Goal: Find specific page/section: Find specific page/section

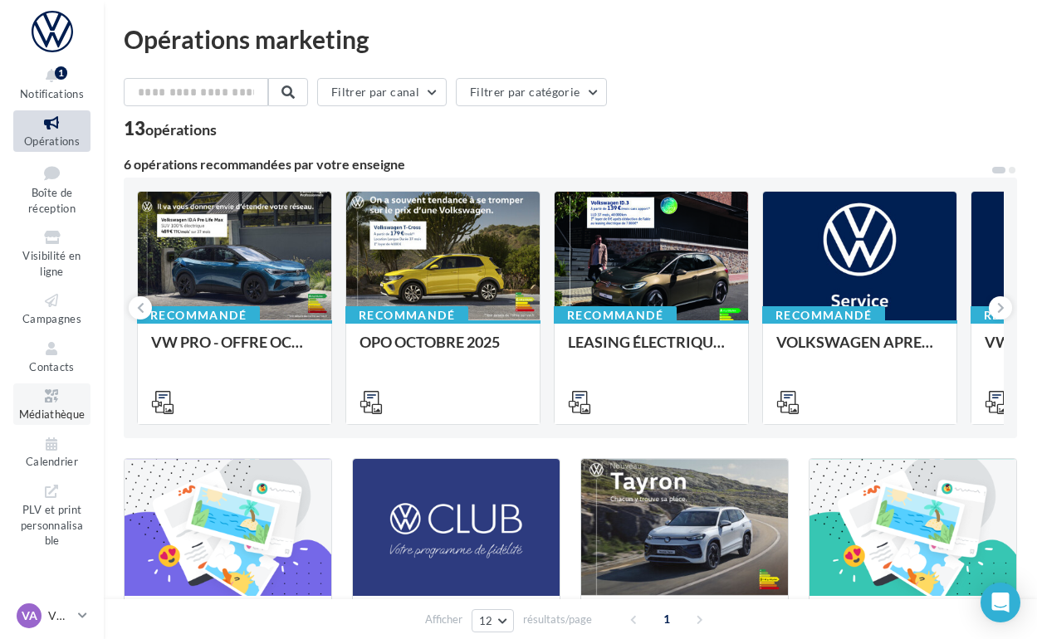
click at [56, 411] on span "Médiathèque" at bounding box center [52, 414] width 66 height 13
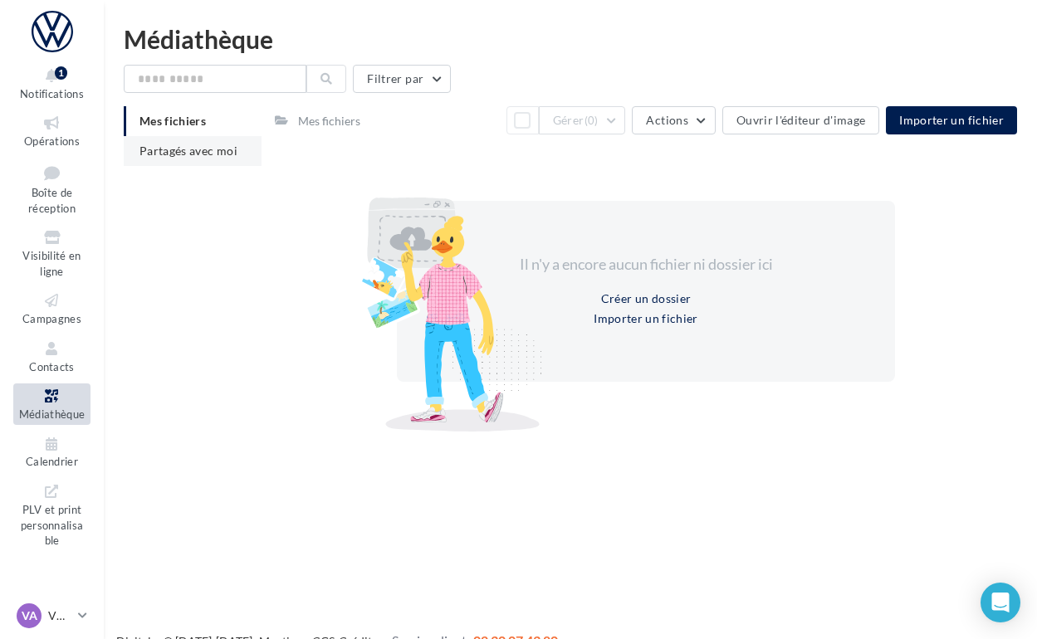
click at [173, 146] on span "Partagés avec moi" at bounding box center [188, 151] width 98 height 14
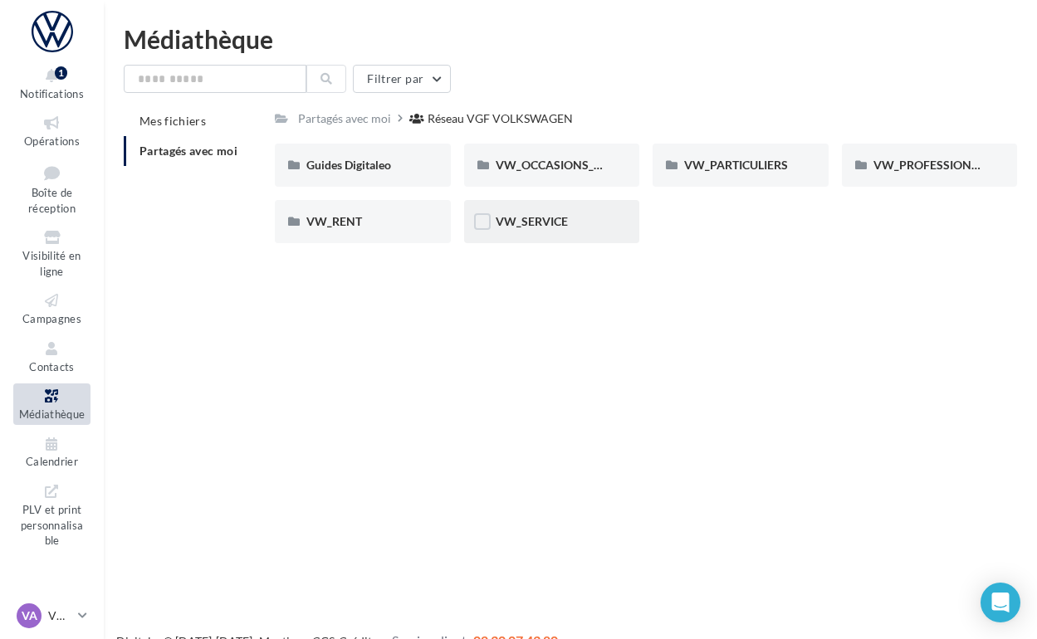
click at [592, 222] on div "VW_SERVICE" at bounding box center [552, 221] width 113 height 17
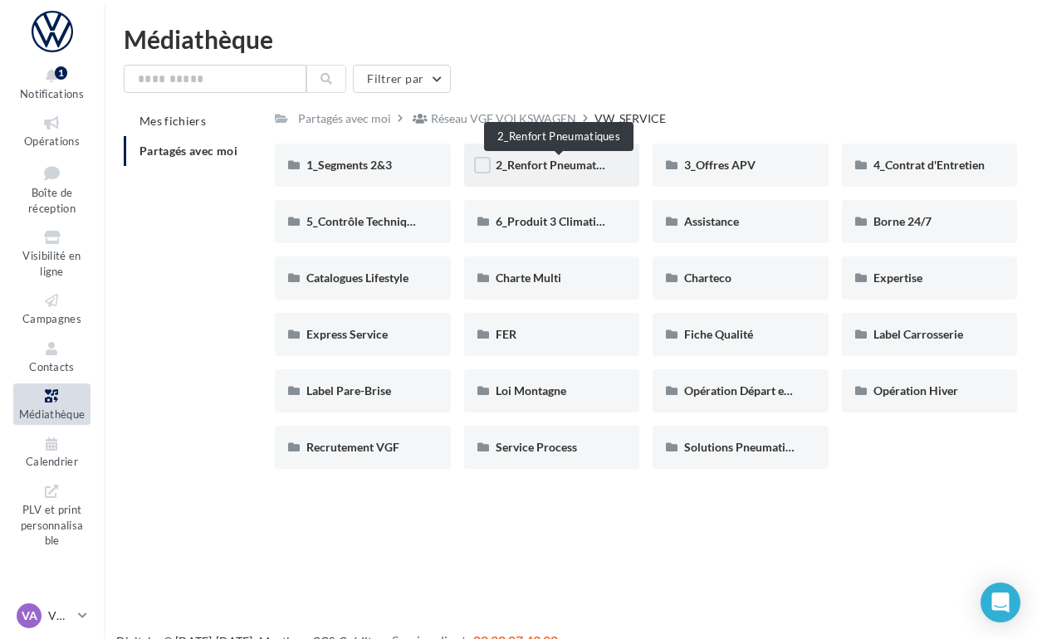
click at [588, 163] on span "2_Renfort Pneumatiques" at bounding box center [560, 165] width 128 height 14
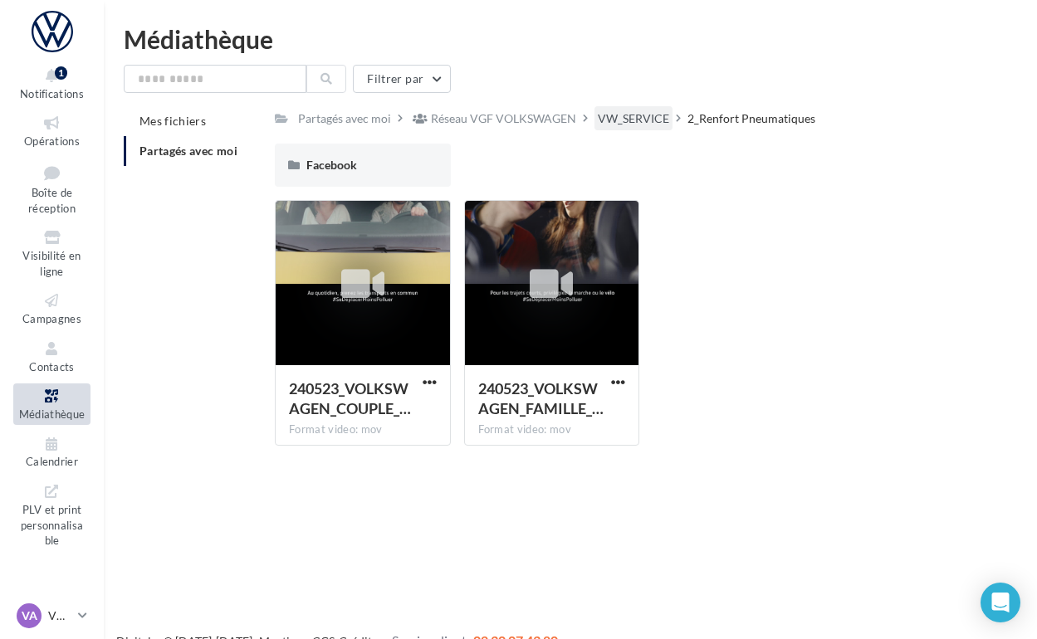
click at [618, 110] on div "VW_SERVICE" at bounding box center [633, 118] width 71 height 17
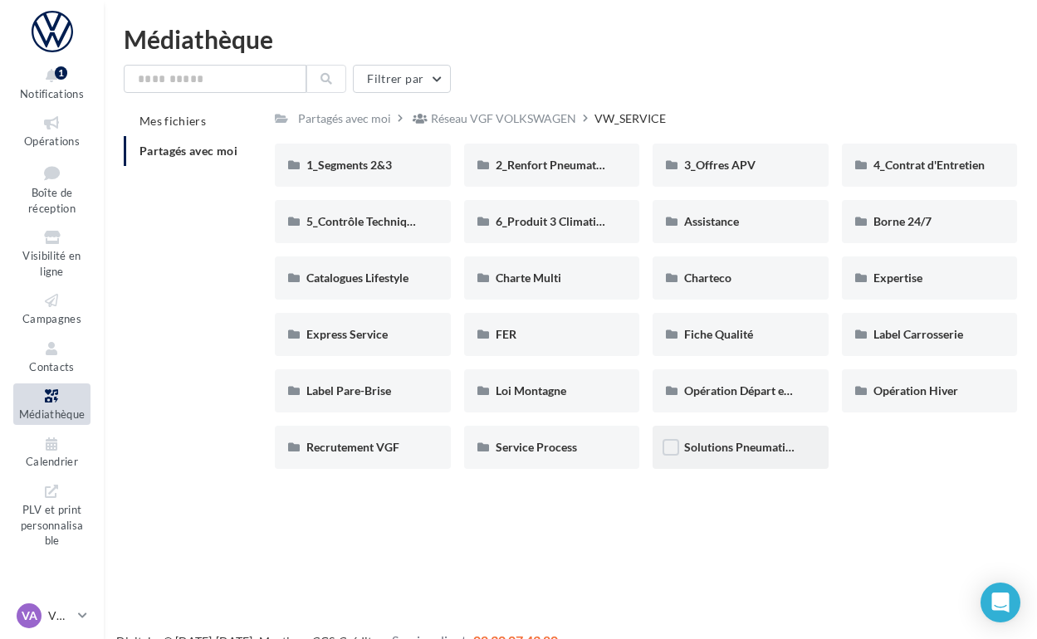
click at [702, 436] on div "Solutions Pneumatiques" at bounding box center [740, 447] width 176 height 43
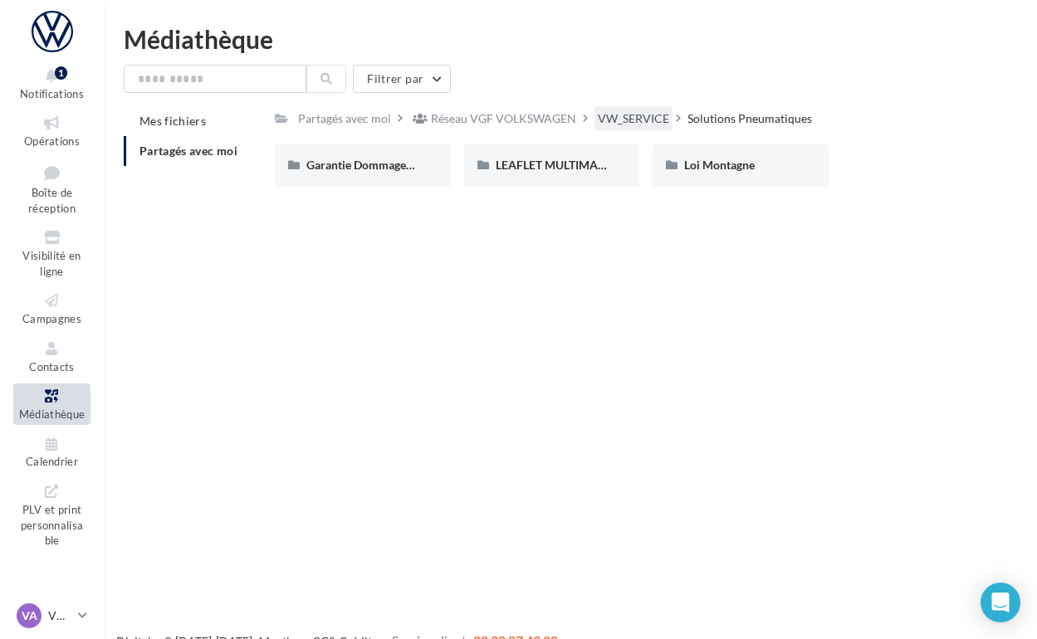
click at [632, 114] on div "VW_SERVICE" at bounding box center [633, 118] width 71 height 17
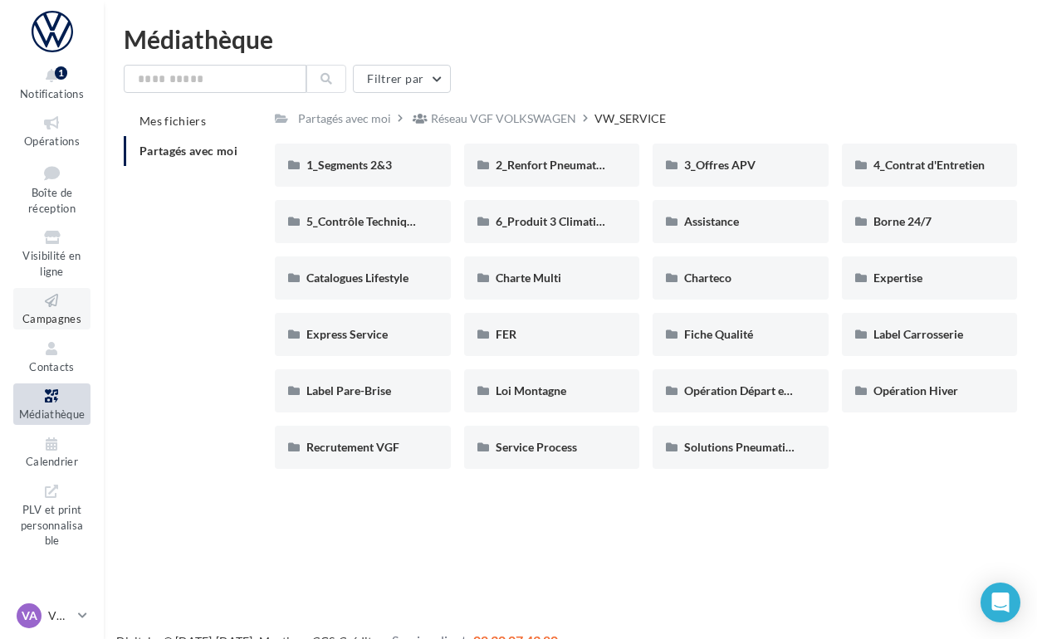
click at [37, 321] on link "Campagnes" at bounding box center [51, 308] width 77 height 41
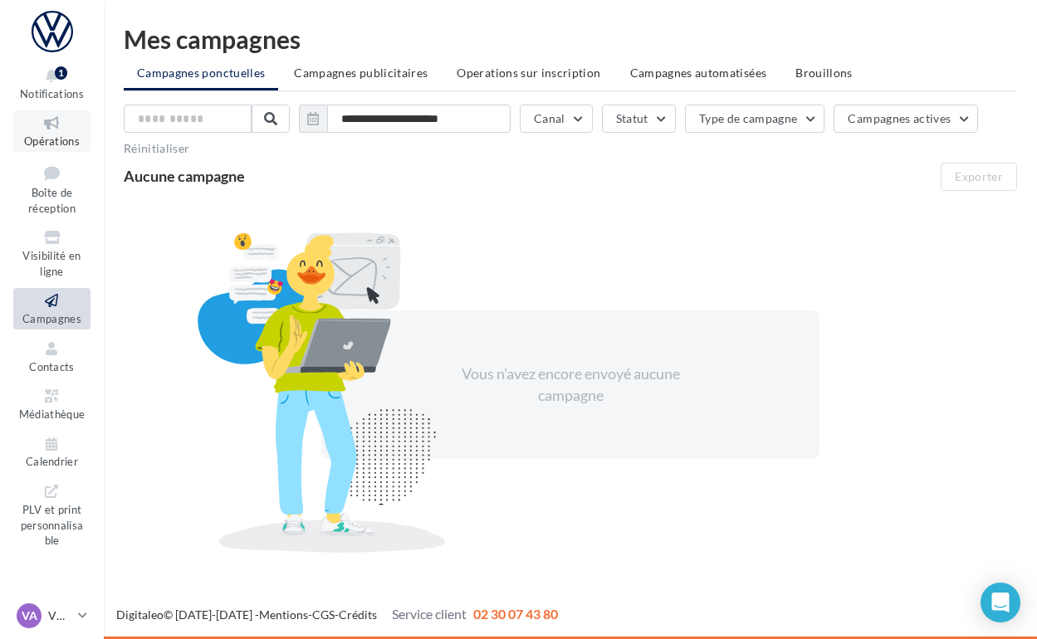
click at [42, 134] on span "Opérations" at bounding box center [52, 140] width 56 height 13
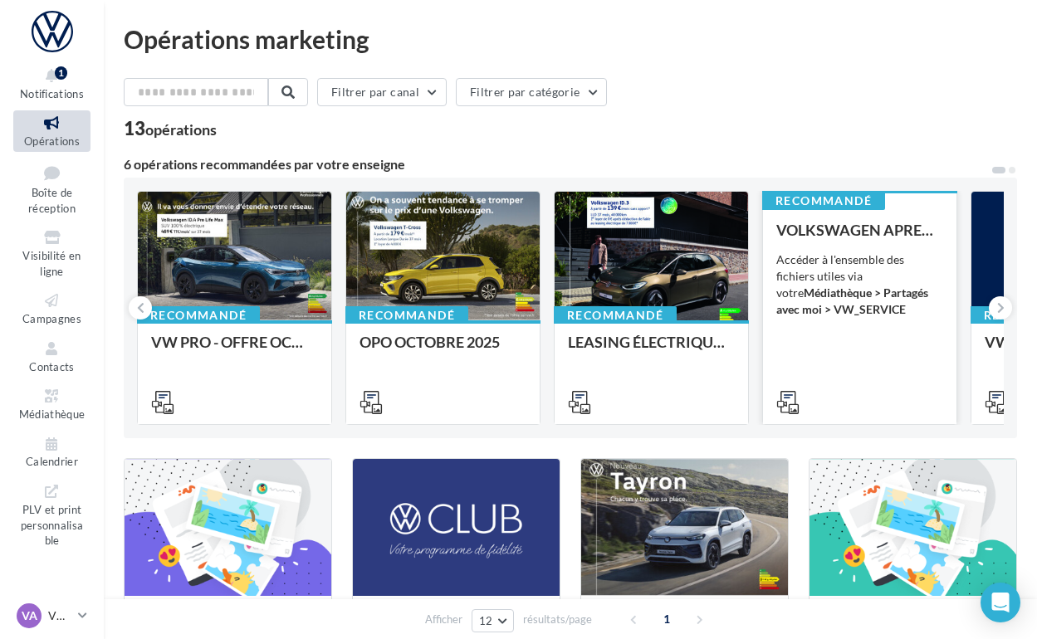
click at [795, 348] on div "VOLKSWAGEN APRES-VENTE Accéder à l'ensemble des fichiers utiles via votre Média…" at bounding box center [859, 316] width 167 height 188
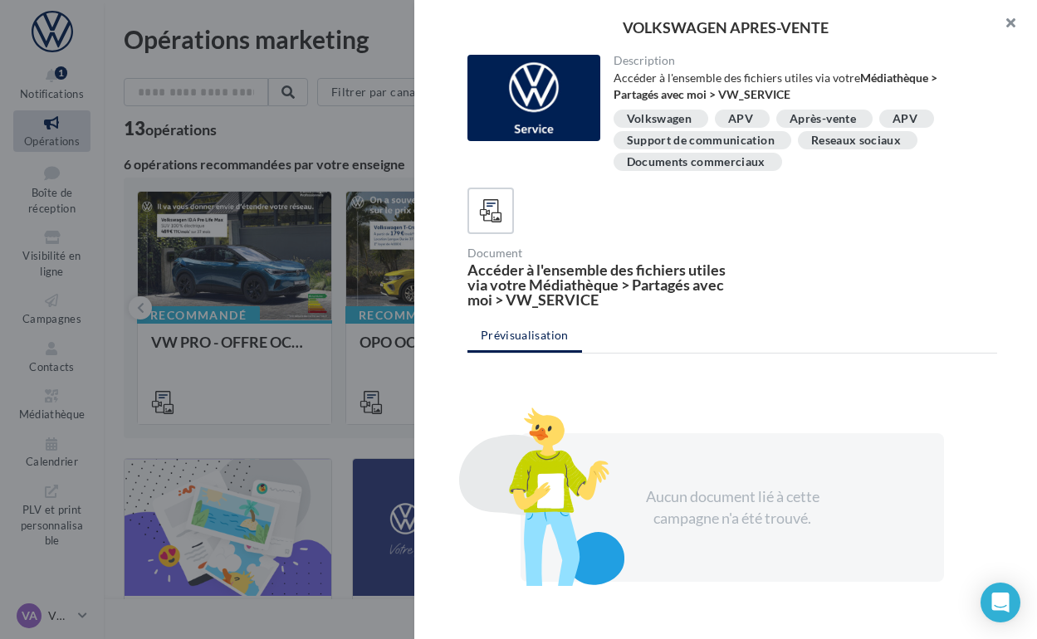
click at [1000, 18] on button "button" at bounding box center [1003, 25] width 66 height 50
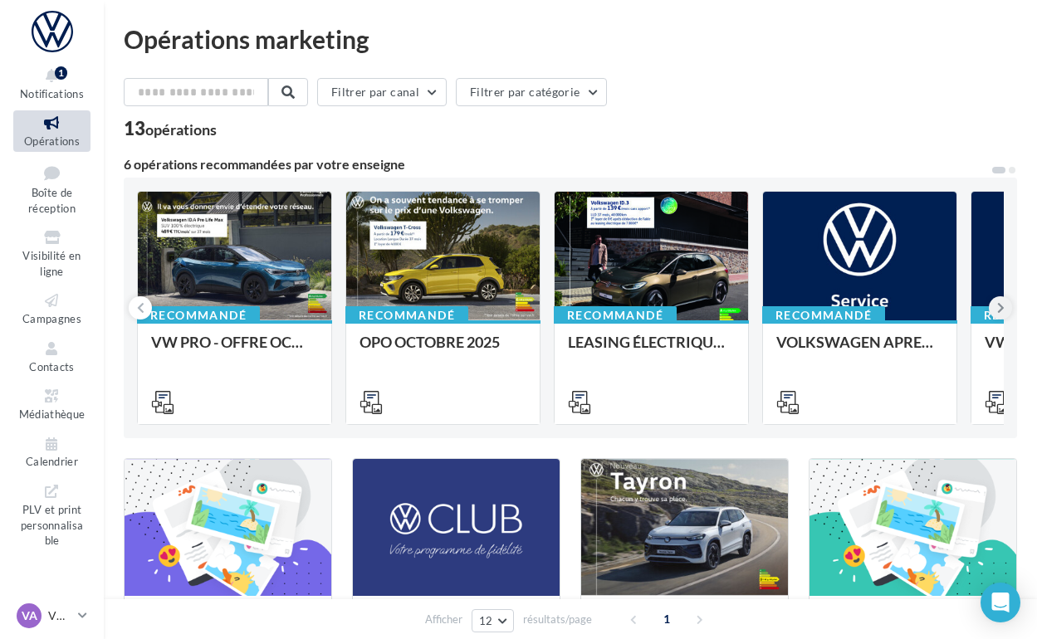
click at [1003, 303] on icon at bounding box center [1000, 308] width 7 height 17
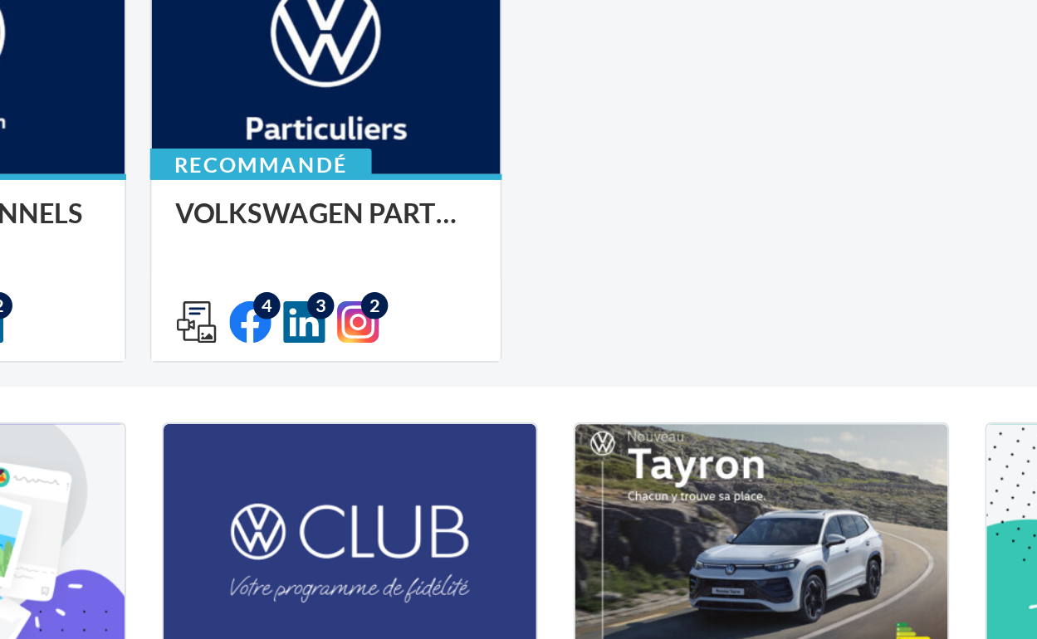
scroll to position [2, 0]
